Goal: Information Seeking & Learning: Learn about a topic

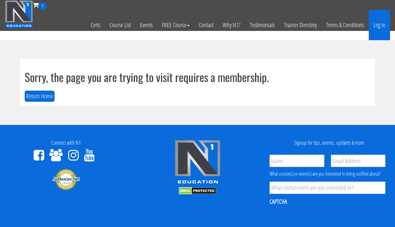
click at [385, 27] on link "Log In" at bounding box center [379, 25] width 21 height 30
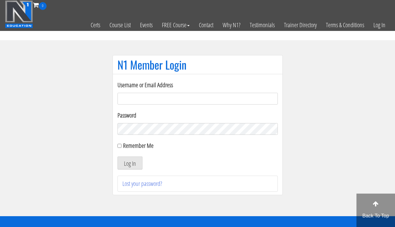
type input "[EMAIL_ADDRESS][DOMAIN_NAME]"
click at [135, 160] on button "Log In" at bounding box center [130, 162] width 25 height 13
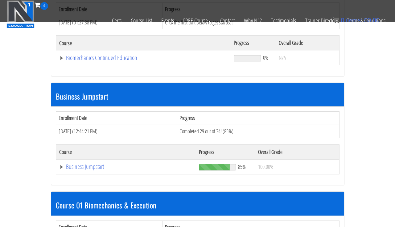
scroll to position [120, 0]
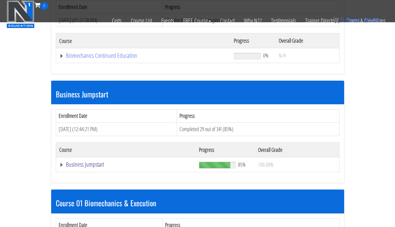
click at [87, 59] on link "Business Jumpstart" at bounding box center [143, 55] width 169 height 6
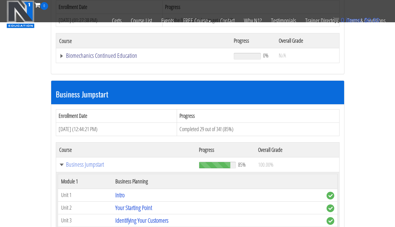
click at [93, 52] on link "Biomechanics Continued Education" at bounding box center [143, 55] width 169 height 6
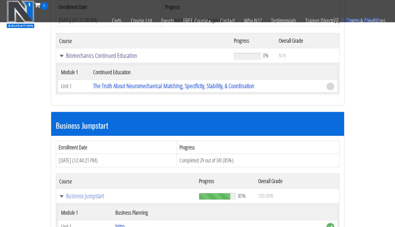
click at [93, 52] on link "Biomechanics Continued Education" at bounding box center [143, 55] width 169 height 6
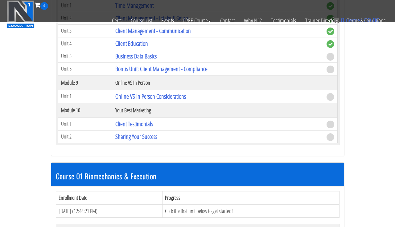
scroll to position [724, 0]
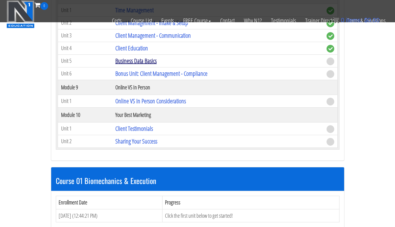
click at [126, 63] on link "Business Data Basics" at bounding box center [135, 60] width 41 height 8
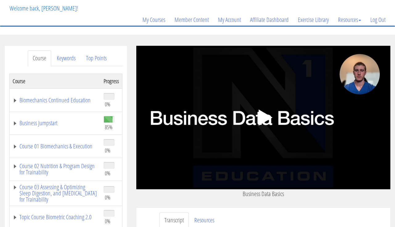
click at [262, 113] on polygon at bounding box center [266, 117] width 14 height 16
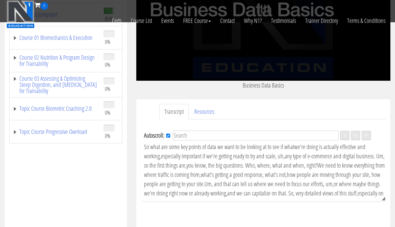
scroll to position [114, 0]
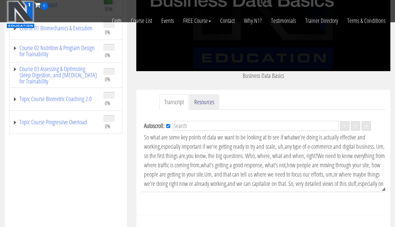
click at [199, 102] on link "Resources" at bounding box center [205, 102] width 30 height 16
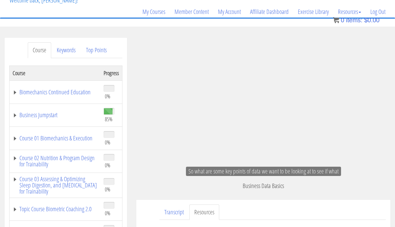
scroll to position [44, 0]
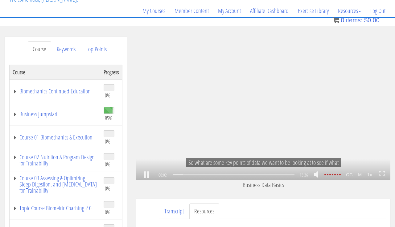
click at [216, 140] on div ".a{fill:#000;opacity:0.65;}.b{fill:#fff;opacity:1.0;} .fp-color-play{opacity:0.…" at bounding box center [263, 108] width 254 height 143
click at [317, 174] on link at bounding box center [318, 175] width 10 height 16
click at [186, 141] on div ".a{fill:#000;opacity:0.65;}.b{fill:#fff;opacity:1.0;} .fp-color-play{opacity:0.…" at bounding box center [263, 108] width 254 height 143
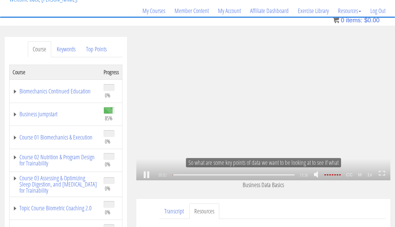
click at [186, 141] on div ".a{fill:#000;opacity:0.65;}.b{fill:#fff;opacity:1.0;} .fp-color-play{opacity:0.…" at bounding box center [263, 108] width 254 height 143
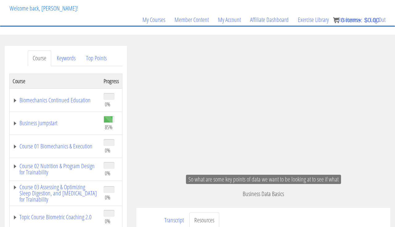
scroll to position [40, 0]
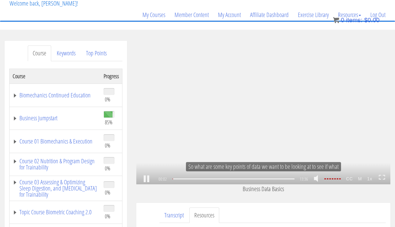
click at [256, 113] on icon ".fp-color-play{opacity:0.65;}.rect{fill:#fff;}" at bounding box center [263, 112] width 21 height 21
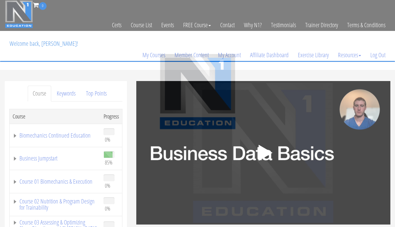
scroll to position [40, 0]
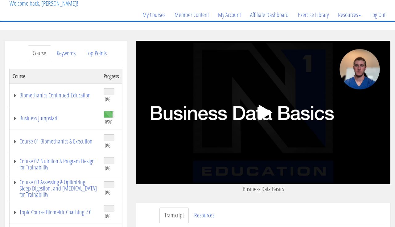
click at [261, 112] on polygon at bounding box center [266, 112] width 14 height 16
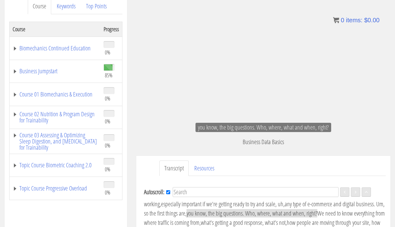
scroll to position [87, 0]
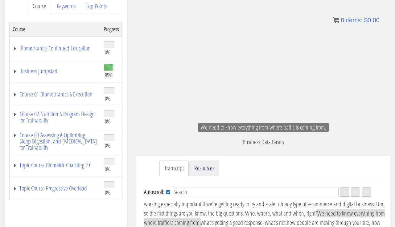
click at [209, 172] on link "Resources" at bounding box center [205, 168] width 30 height 16
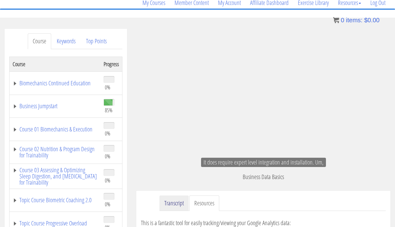
scroll to position [39, 0]
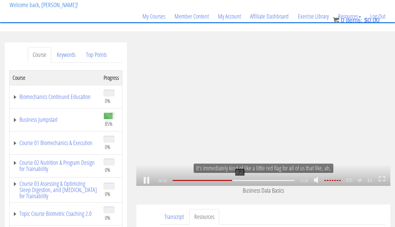
click at [240, 180] on div at bounding box center [234, 180] width 122 height 1
click at [250, 180] on div "08:30" at bounding box center [234, 180] width 122 height 1
click at [258, 181] on div "09:25" at bounding box center [234, 180] width 122 height 1
click at [267, 180] on div "10:19" at bounding box center [234, 180] width 122 height 1
click at [278, 180] on div "11:32" at bounding box center [234, 180] width 122 height 1
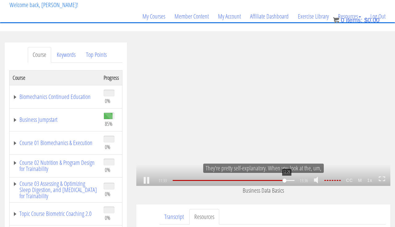
click at [286, 180] on div "12:29" at bounding box center [234, 180] width 122 height 1
click at [295, 181] on div "13:26" at bounding box center [234, 180] width 122 height 1
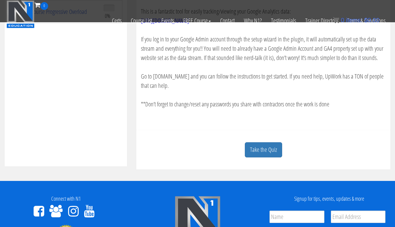
scroll to position [230, 0]
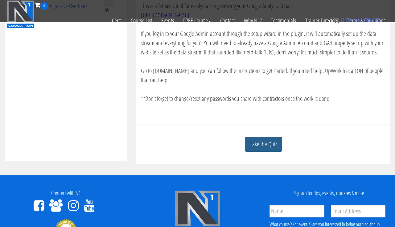
click at [257, 140] on link "Take the Quiz" at bounding box center [263, 143] width 37 height 15
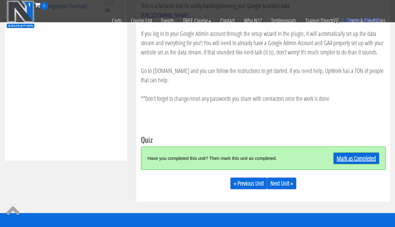
click at [340, 155] on link "Mark as Completed" at bounding box center [357, 158] width 46 height 12
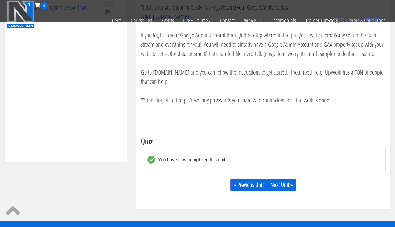
scroll to position [227, 0]
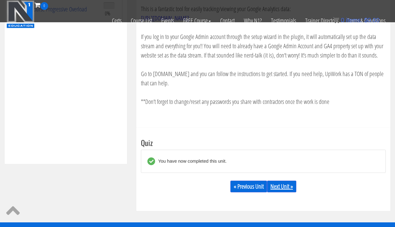
click at [290, 185] on link "Next Unit »" at bounding box center [281, 186] width 29 height 12
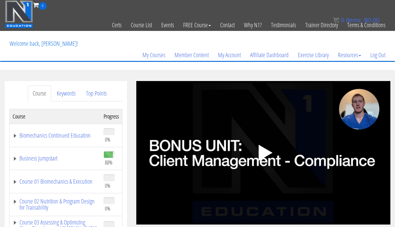
click at [275, 151] on icon ".fp-color-play{opacity:0.65;}.controlbutton{fill:#fff;}" at bounding box center [263, 152] width 39 height 39
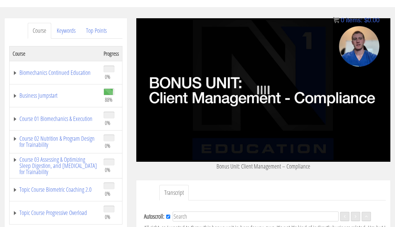
scroll to position [59, 0]
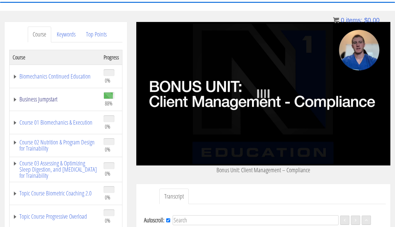
click at [66, 99] on link "Business Jumpstart" at bounding box center [55, 99] width 85 height 6
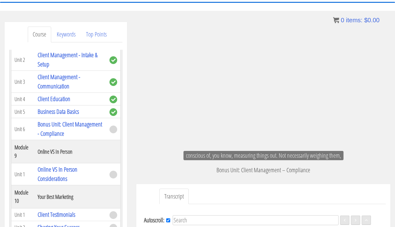
scroll to position [554, 0]
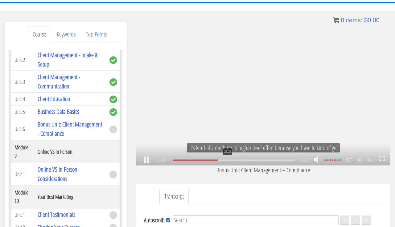
click at [227, 160] on div "08:08" at bounding box center [234, 159] width 122 height 1
click at [235, 159] on div "09:17" at bounding box center [234, 159] width 122 height 1
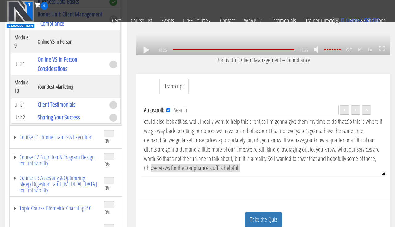
scroll to position [222, 0]
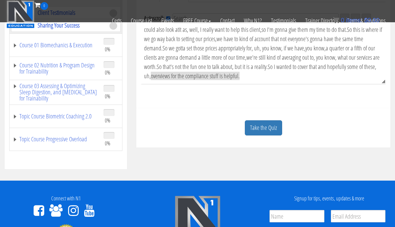
click at [267, 131] on link "Take the Quiz" at bounding box center [263, 127] width 37 height 15
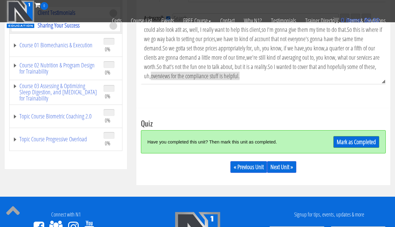
scroll to position [1568, 0]
click at [334, 144] on link "Mark as Completed" at bounding box center [357, 142] width 46 height 12
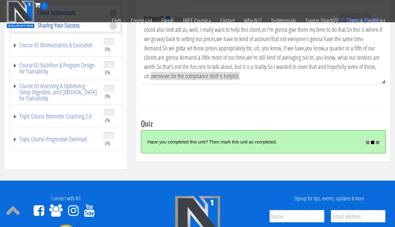
scroll to position [1581, 0]
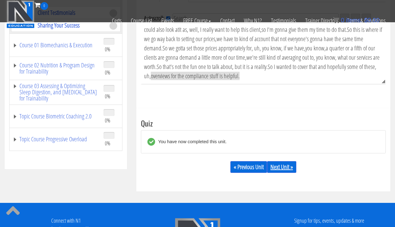
click at [273, 165] on link "Next Unit »" at bounding box center [281, 167] width 29 height 12
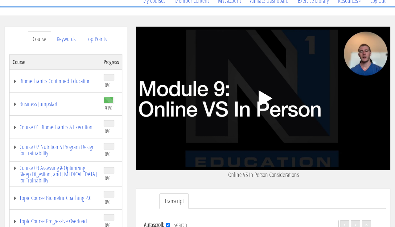
scroll to position [53, 0]
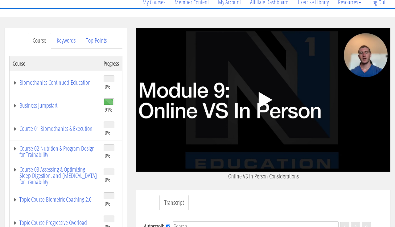
click at [260, 97] on polygon at bounding box center [266, 100] width 14 height 16
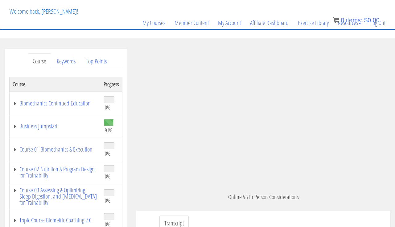
scroll to position [363, 0]
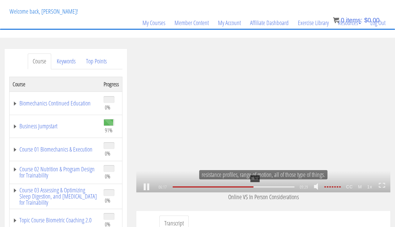
click at [255, 187] on div "06:17" at bounding box center [234, 186] width 122 height 1
click at [264, 187] on div "06:58" at bounding box center [234, 186] width 122 height 1
click at [270, 186] on div "07:26" at bounding box center [234, 186] width 122 height 1
click at [279, 187] on div "08:07" at bounding box center [234, 186] width 122 height 1
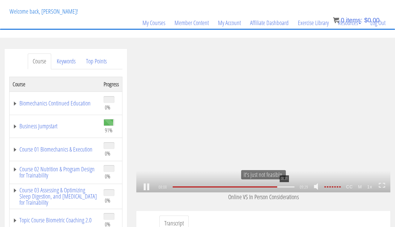
scroll to position [564, 0]
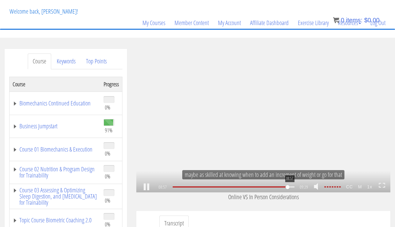
click at [290, 186] on div "08:57" at bounding box center [234, 186] width 122 height 1
click at [295, 187] on div at bounding box center [234, 186] width 122 height 1
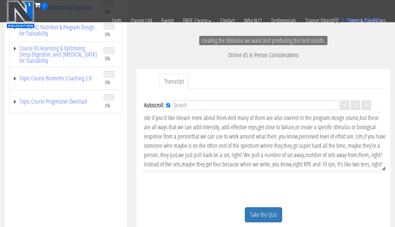
scroll to position [164, 0]
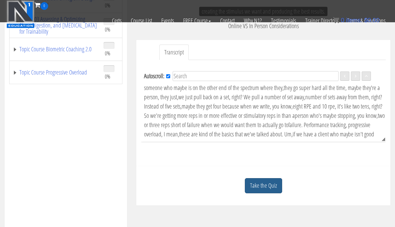
click at [274, 180] on link "Take the Quiz" at bounding box center [263, 185] width 37 height 15
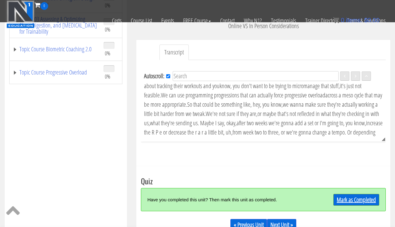
click at [334, 195] on link "Mark as Completed" at bounding box center [357, 200] width 46 height 12
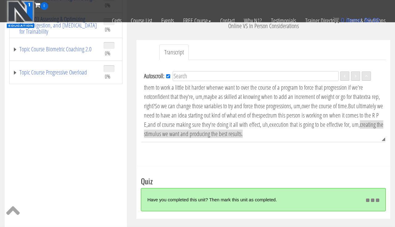
scroll to position [739, 0]
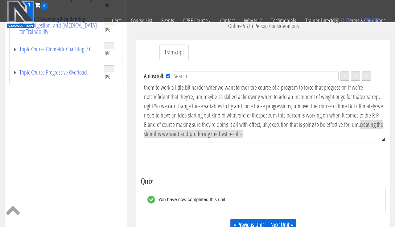
click at [283, 221] on link "Next Unit »" at bounding box center [281, 225] width 29 height 12
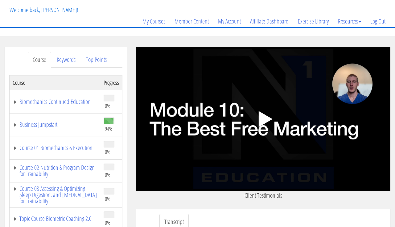
scroll to position [34, 0]
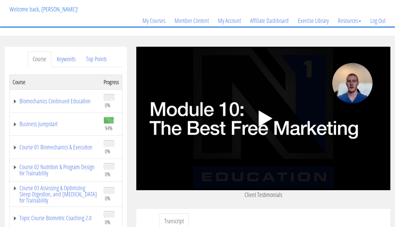
click at [271, 118] on polygon at bounding box center [266, 118] width 14 height 16
click at [57, 124] on link "Business Jumpstart" at bounding box center [55, 124] width 85 height 6
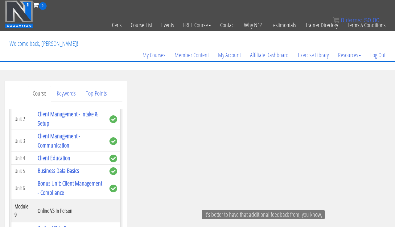
scroll to position [66, 0]
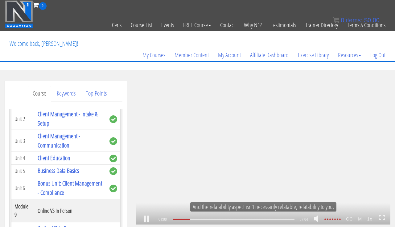
click at [184, 142] on div ".a{fill:#000;opacity:0.65;}.b{fill:#fff;opacity:1.0;} .fp-color-play{opacity:0.…" at bounding box center [263, 152] width 254 height 143
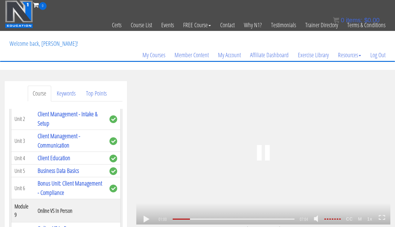
click at [184, 142] on div ".a{fill:#000;opacity:0.65;}.b{fill:#fff;opacity:1.0;} .fp-color-play{opacity:0.…" at bounding box center [263, 152] width 254 height 143
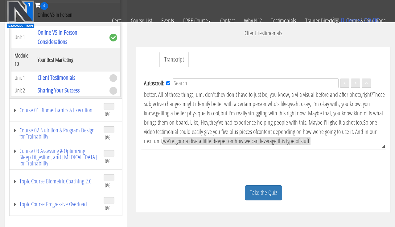
scroll to position [162, 0]
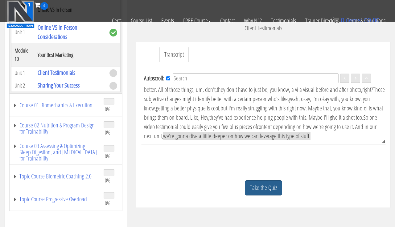
click at [276, 192] on link "Take the Quiz" at bounding box center [263, 187] width 37 height 15
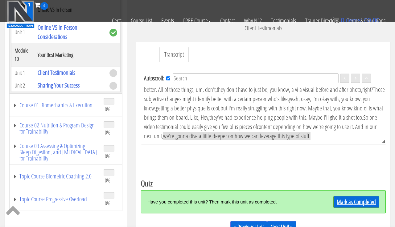
click at [336, 200] on link "Mark as Completed" at bounding box center [357, 202] width 46 height 12
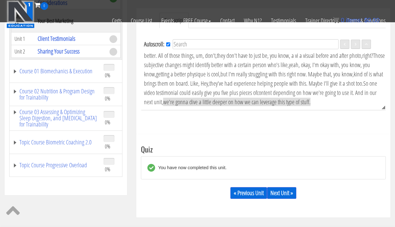
scroll to position [235, 0]
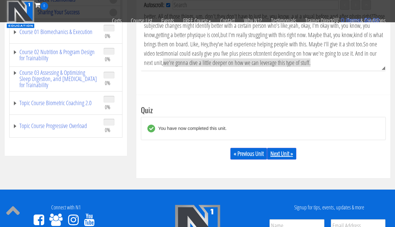
click at [287, 152] on link "Next Unit »" at bounding box center [281, 154] width 29 height 12
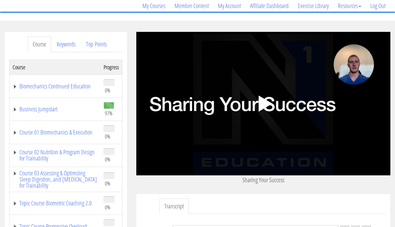
click at [263, 121] on icon ".fp-color-play{opacity:0.65;}.controlbutton{fill:#fff;}" at bounding box center [263, 103] width 39 height 39
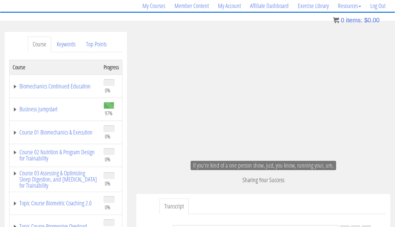
scroll to position [477, 0]
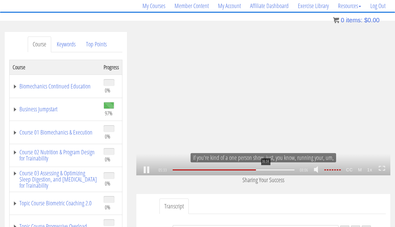
click at [265, 170] on div "06:04" at bounding box center [234, 169] width 122 height 1
click at [273, 169] on div "06:27" at bounding box center [234, 169] width 122 height 1
click at [280, 169] on div "07:00" at bounding box center [234, 169] width 122 height 1
click at [286, 169] on div "07:16" at bounding box center [234, 169] width 122 height 1
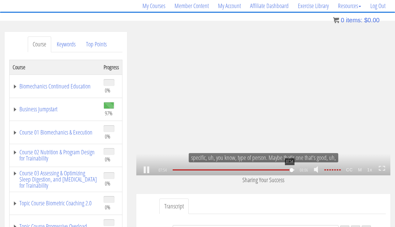
click at [294, 169] on div "07:54" at bounding box center [234, 169] width 122 height 1
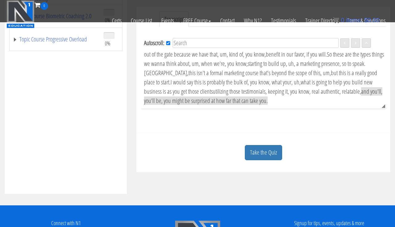
scroll to position [232, 0]
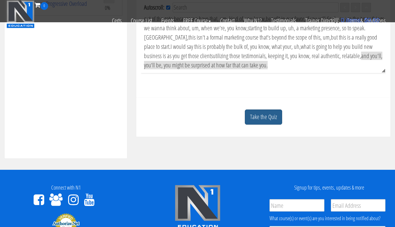
click at [271, 122] on link "Take the Quiz" at bounding box center [263, 116] width 37 height 15
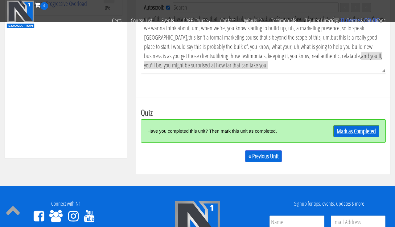
click at [334, 132] on link "Mark as Completed" at bounding box center [357, 131] width 46 height 12
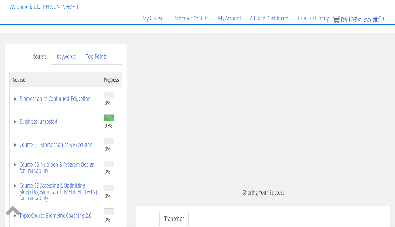
scroll to position [27, 0]
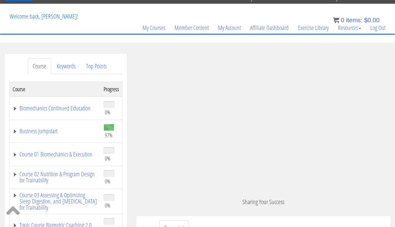
click at [40, 137] on td "Business Jumpstart" at bounding box center [55, 130] width 91 height 23
click at [40, 134] on link "Business Jumpstart" at bounding box center [55, 131] width 85 height 6
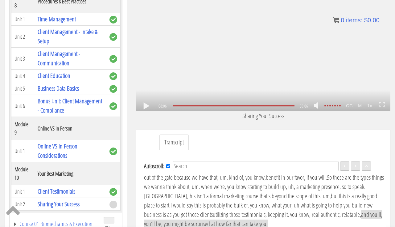
scroll to position [121, 0]
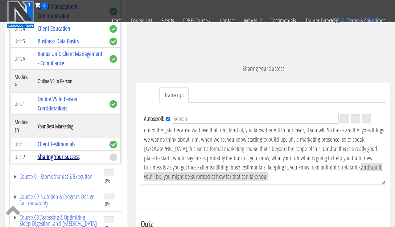
click at [63, 160] on link "Sharing Your Success" at bounding box center [59, 156] width 42 height 8
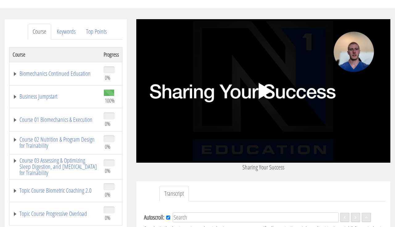
scroll to position [36, 0]
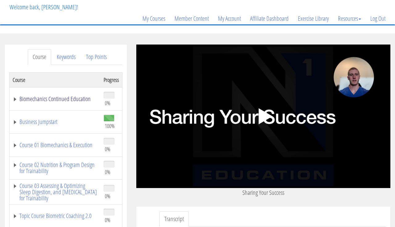
click at [51, 97] on link "Biomechanics Continued Education" at bounding box center [55, 99] width 85 height 6
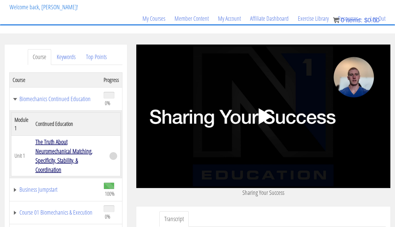
click at [59, 152] on link "The Truth About Neuromechanical Matching, Specificity, Stability, & Coordination" at bounding box center [63, 155] width 57 height 36
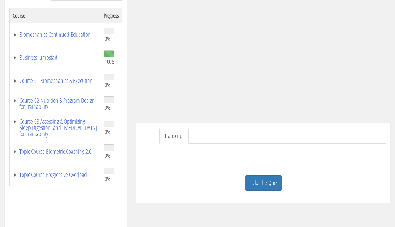
scroll to position [101, 0]
